Goal: Task Accomplishment & Management: Complete application form

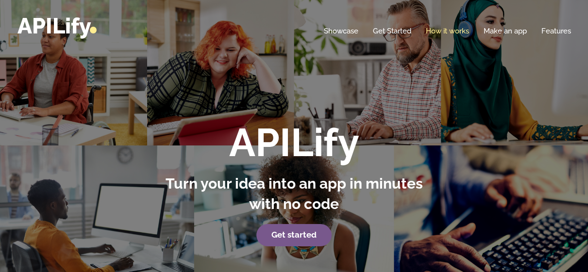
click at [448, 30] on link "How it works" at bounding box center [447, 31] width 43 height 10
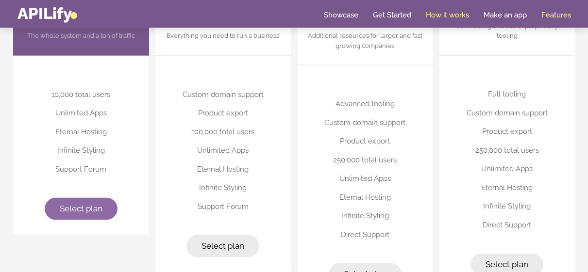
scroll to position [2412, 0]
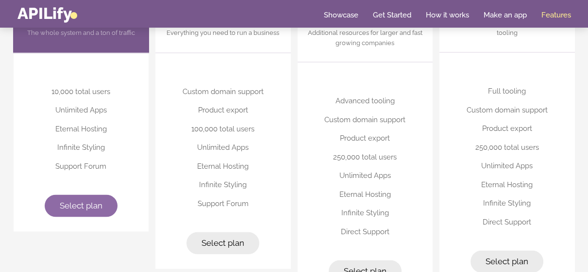
click at [69, 202] on span "Select plan" at bounding box center [81, 206] width 43 height 10
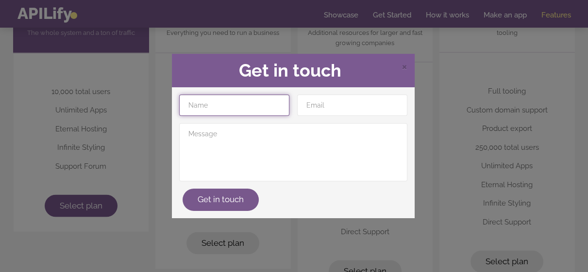
click at [236, 105] on input "text" at bounding box center [234, 105] width 110 height 21
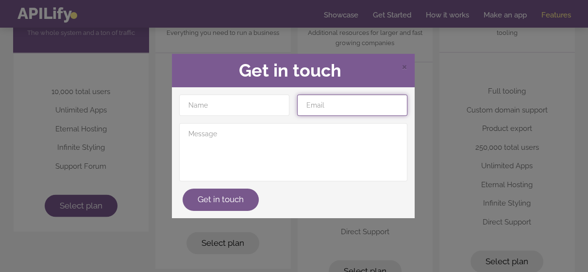
click at [313, 111] on input "email" at bounding box center [352, 105] width 110 height 21
type input "[EMAIL_ADDRESS][DOMAIN_NAME]"
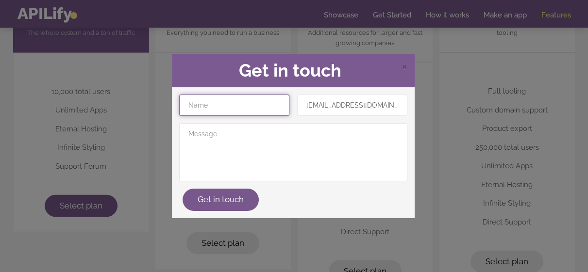
click at [214, 106] on input "text" at bounding box center [234, 105] width 110 height 21
type input "[PERSON_NAME]"
click at [404, 67] on span "×" at bounding box center [405, 66] width 6 height 15
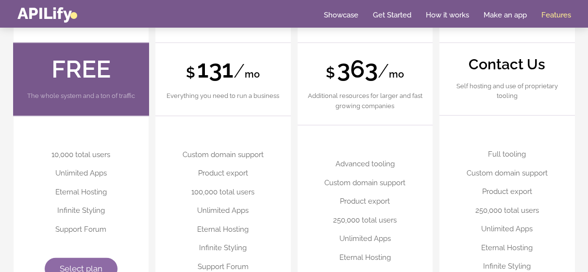
scroll to position [2348, 0]
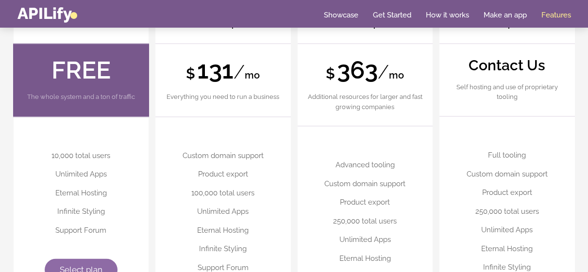
click at [81, 262] on link "Select plan" at bounding box center [81, 270] width 73 height 22
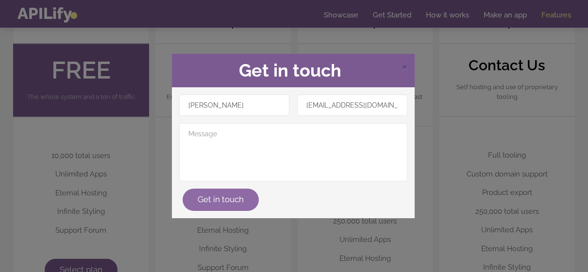
click at [221, 199] on button "Get in touch" at bounding box center [221, 200] width 76 height 22
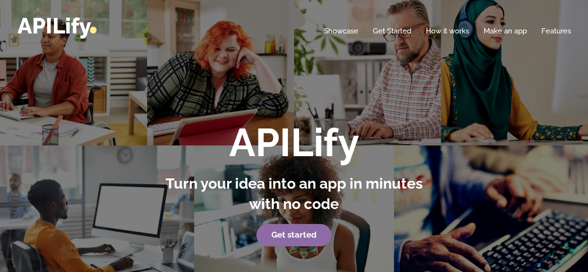
click at [303, 238] on strong "Get started" at bounding box center [293, 235] width 45 height 10
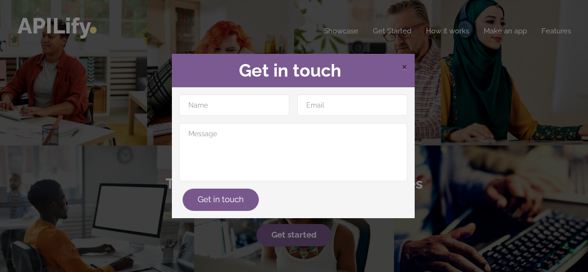
click at [403, 61] on span "×" at bounding box center [405, 66] width 6 height 15
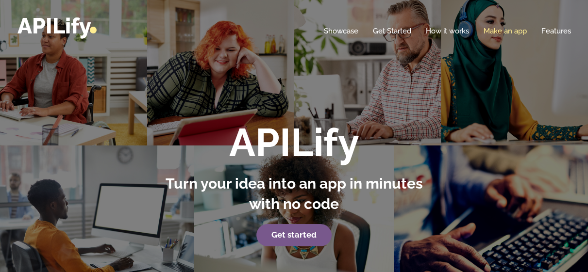
click at [494, 33] on link "Make an app" at bounding box center [505, 31] width 43 height 10
click at [392, 31] on link "Get Started" at bounding box center [392, 31] width 38 height 10
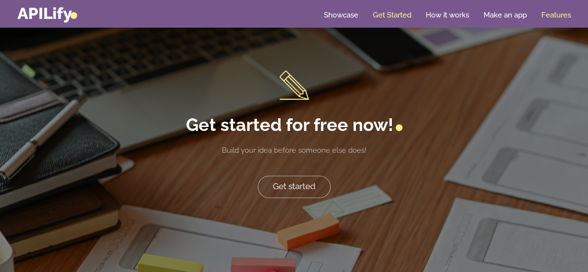
scroll to position [1901, 0]
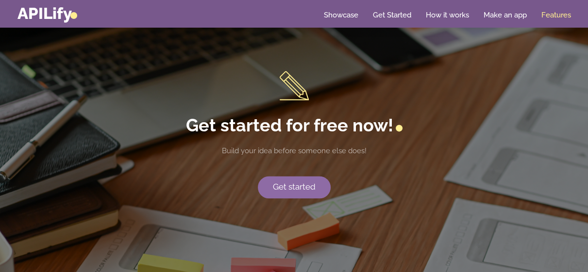
click at [307, 184] on link "Get started" at bounding box center [294, 187] width 73 height 22
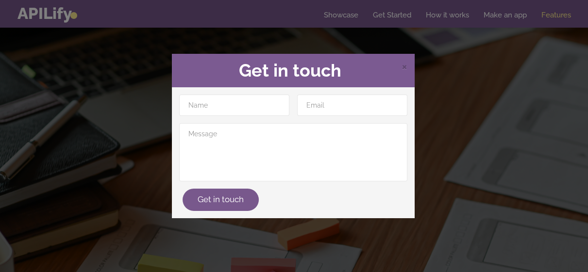
click at [74, 183] on div "× Get in touch Get in touch" at bounding box center [294, 136] width 588 height 272
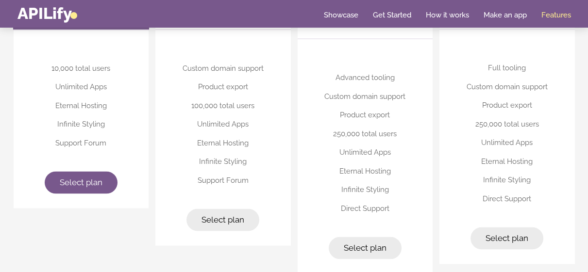
scroll to position [2436, 0]
click at [88, 179] on span "Select plan" at bounding box center [81, 182] width 43 height 10
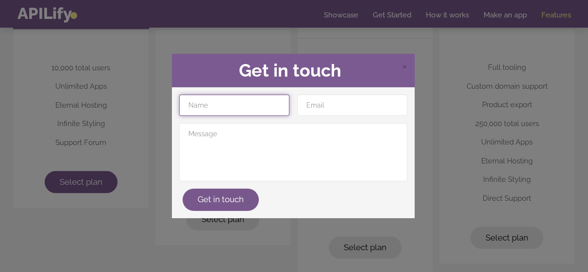
click at [216, 108] on input "text" at bounding box center [234, 105] width 110 height 21
type input "[PERSON_NAME]"
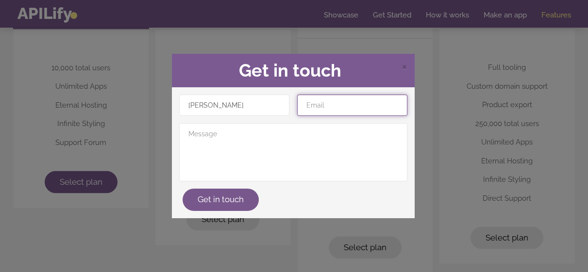
click at [331, 105] on input "email" at bounding box center [352, 105] width 110 height 21
type input "[EMAIL_ADDRESS][DOMAIN_NAME]"
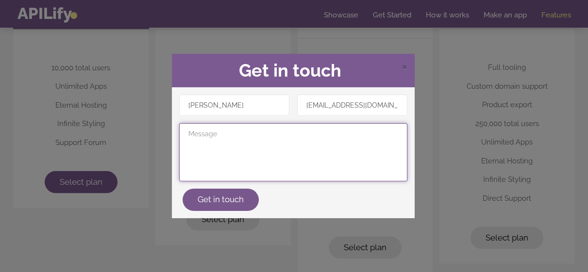
click at [206, 140] on textarea at bounding box center [293, 152] width 228 height 58
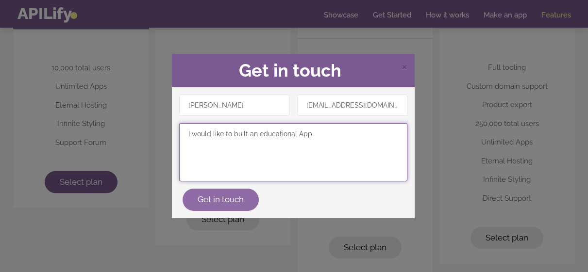
type textarea "I would like to built an educational App"
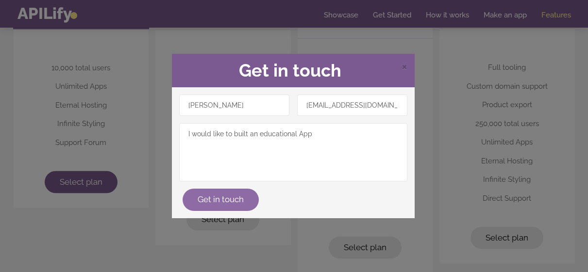
click at [213, 205] on button "Get in touch" at bounding box center [221, 200] width 76 height 22
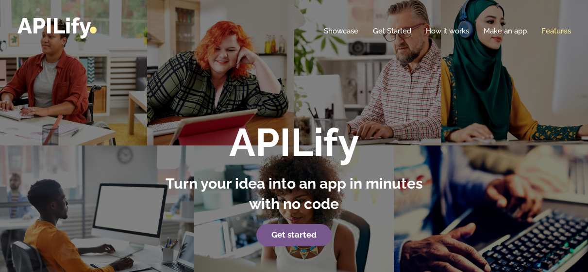
click at [553, 32] on link "Features" at bounding box center [556, 31] width 30 height 10
